Goal: Navigation & Orientation: Find specific page/section

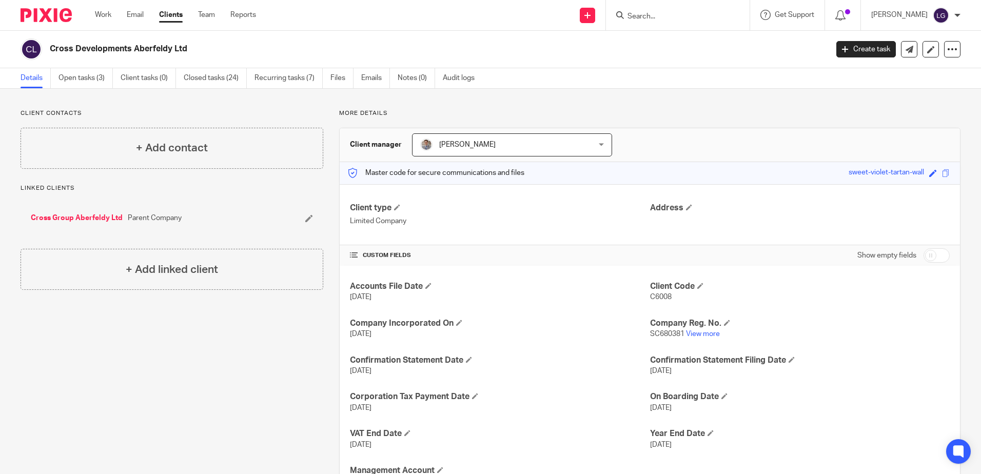
click at [166, 15] on link "Clients" at bounding box center [171, 15] width 24 height 10
click at [109, 12] on link "Work" at bounding box center [103, 15] width 16 height 10
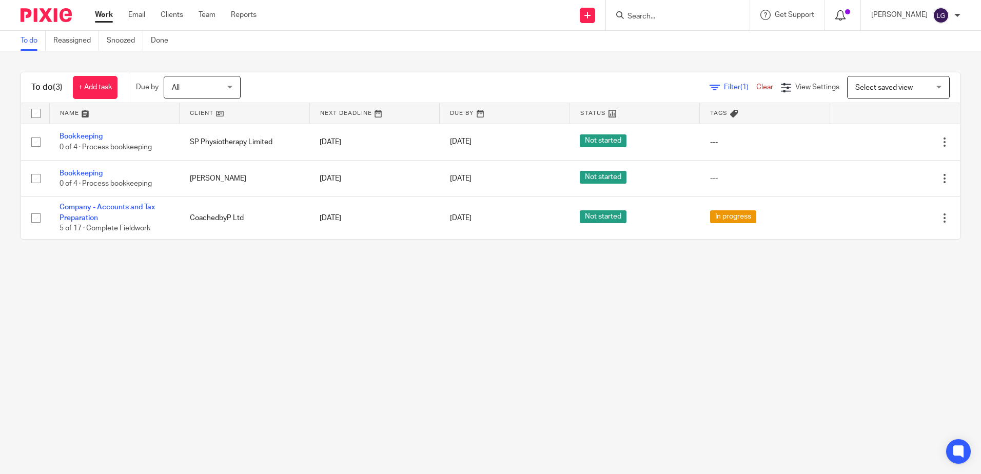
click at [845, 10] on icon at bounding box center [840, 15] width 10 height 10
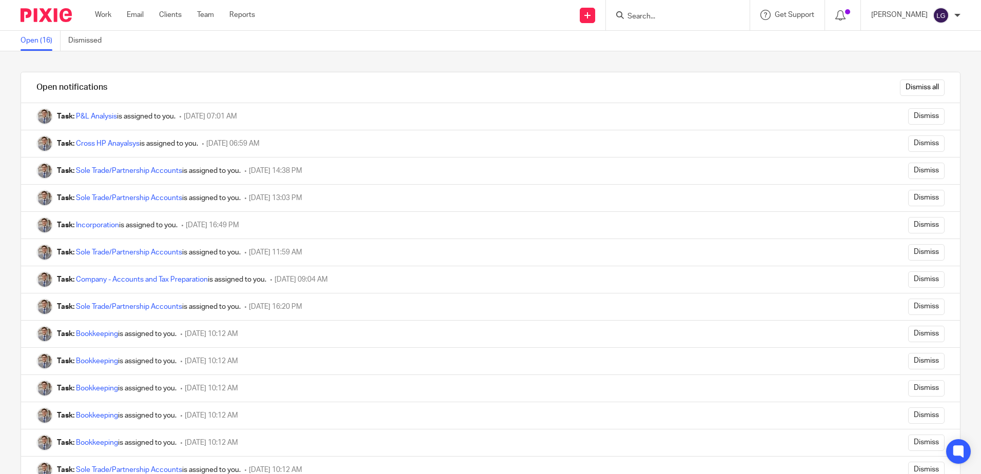
drag, startPoint x: 767, startPoint y: 29, endPoint x: 491, endPoint y: 51, distance: 276.4
click at [492, 52] on div "Open notifications Dismiss all Task: P&L Analysis is assigned to you. 11 August…" at bounding box center [490, 262] width 981 height 423
click at [58, 19] on img at bounding box center [46, 15] width 51 height 14
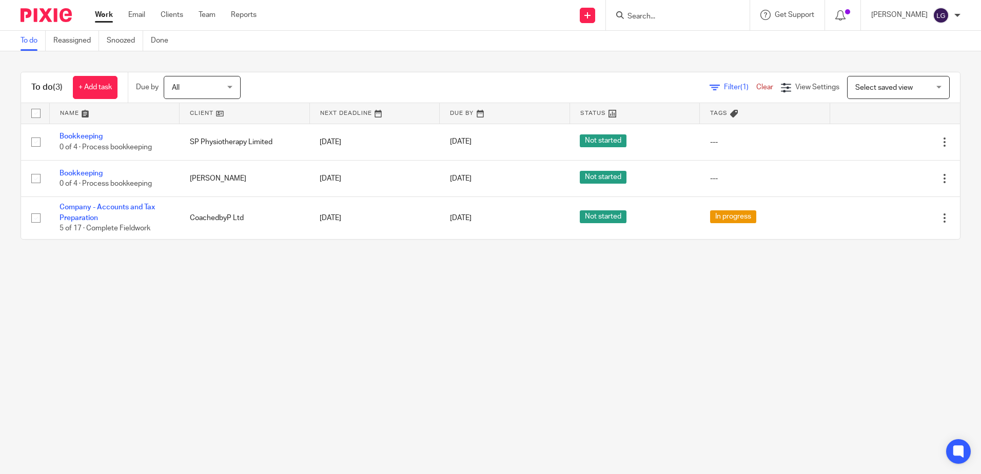
click at [958, 14] on div at bounding box center [957, 15] width 6 height 6
click at [909, 38] on span "My profile" at bounding box center [917, 40] width 32 height 7
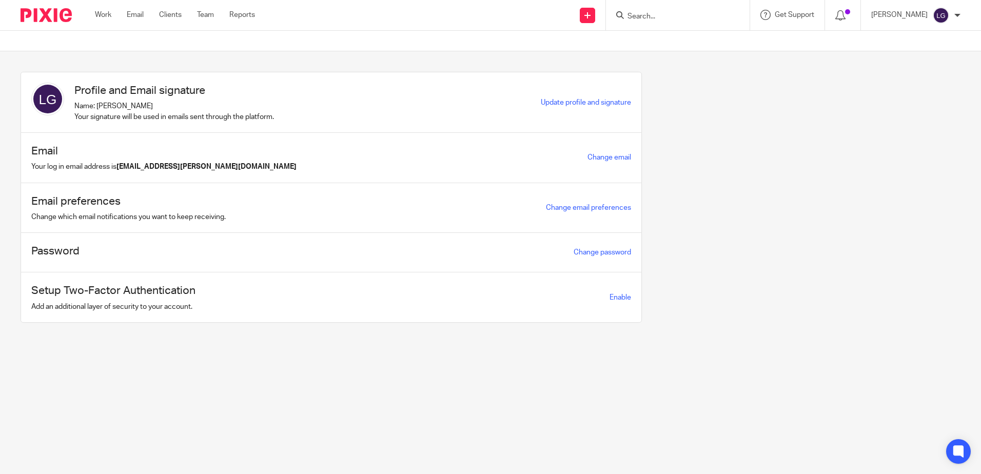
click at [61, 16] on img at bounding box center [46, 15] width 51 height 14
